Goal: Task Accomplishment & Management: Use online tool/utility

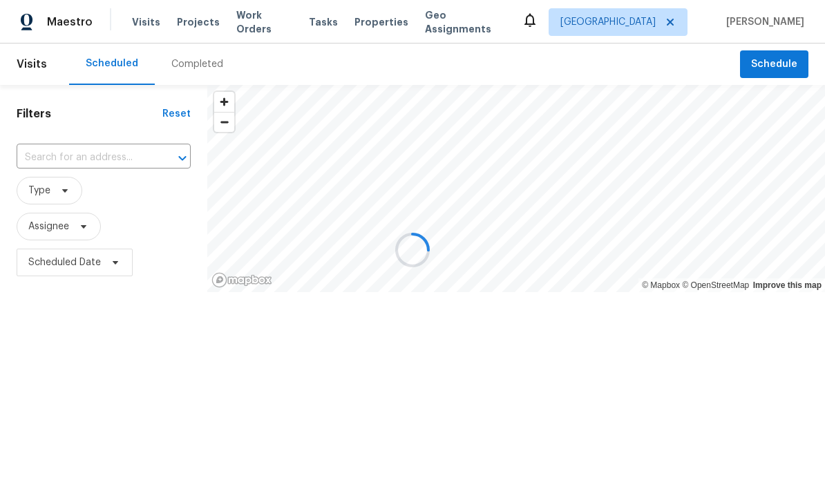
scroll to position [1, 0]
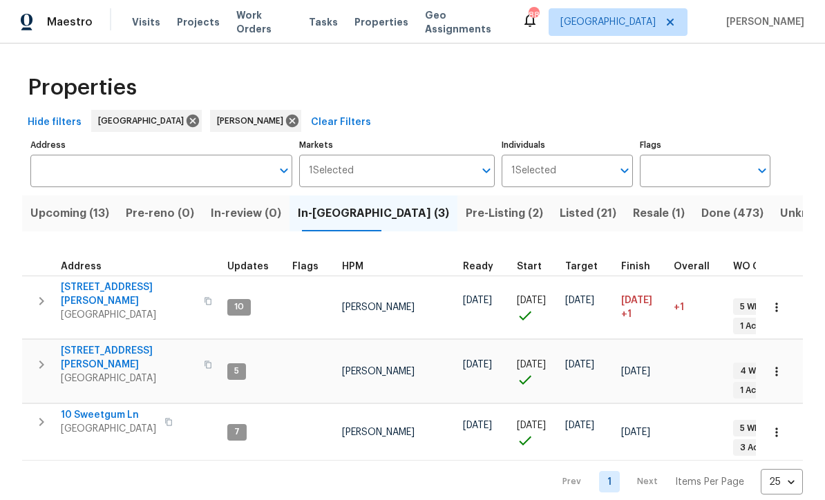
scroll to position [19, 0]
click at [102, 290] on span "306 Cooper Creek Dr" at bounding box center [128, 295] width 135 height 28
click at [90, 344] on span "61 Jeanette St" at bounding box center [128, 358] width 135 height 28
click at [89, 409] on span "10 Sweetgum Ln" at bounding box center [108, 416] width 95 height 14
click at [71, 213] on span "Upcoming (13)" at bounding box center [69, 213] width 79 height 19
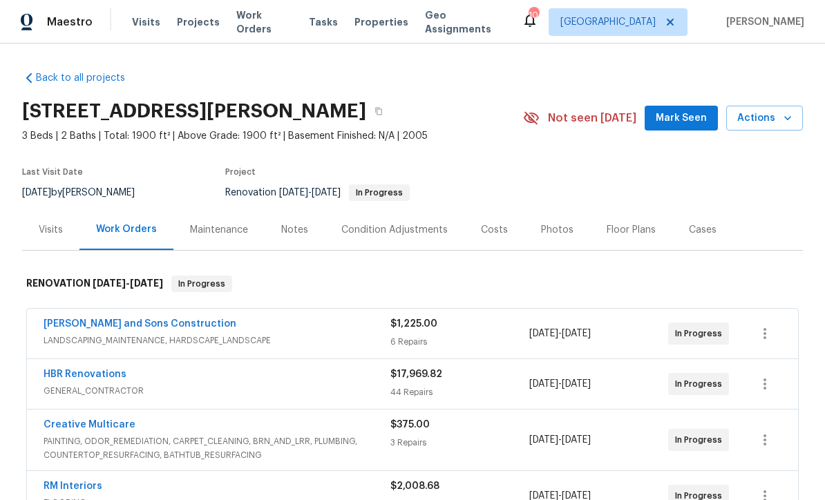
click at [678, 113] on span "Mark Seen" at bounding box center [681, 118] width 51 height 17
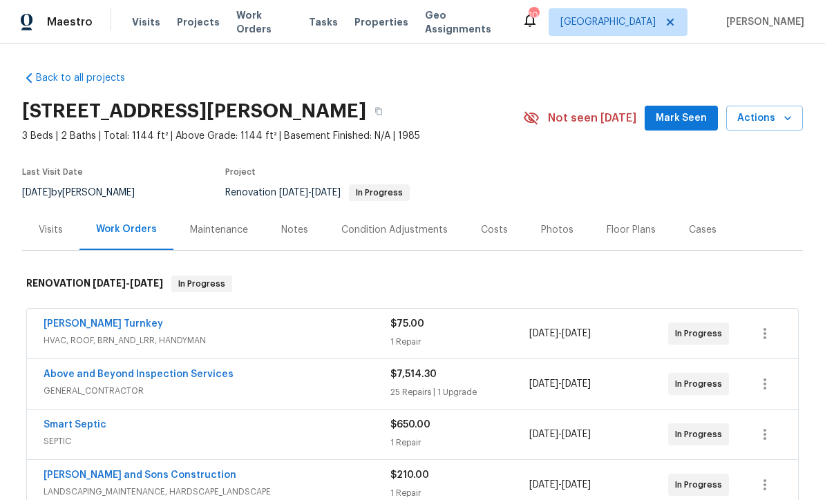
click at [679, 115] on span "Mark Seen" at bounding box center [681, 118] width 51 height 17
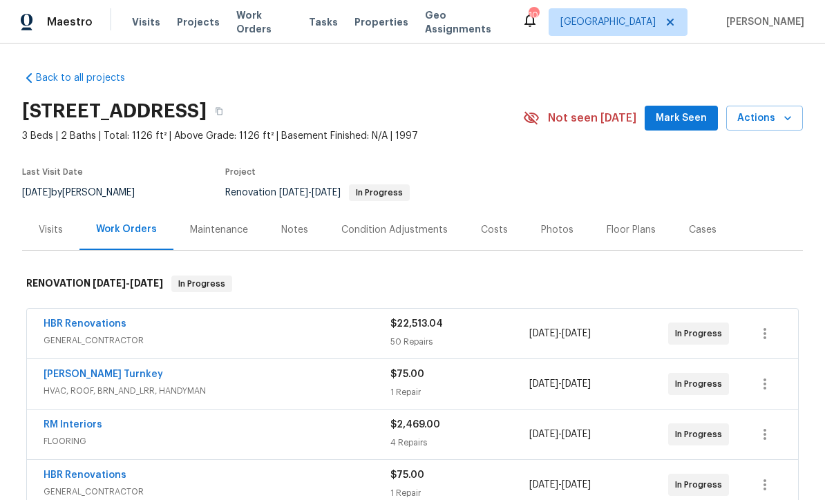
click at [684, 117] on span "Mark Seen" at bounding box center [681, 118] width 51 height 17
